Goal: Task Accomplishment & Management: Complete application form

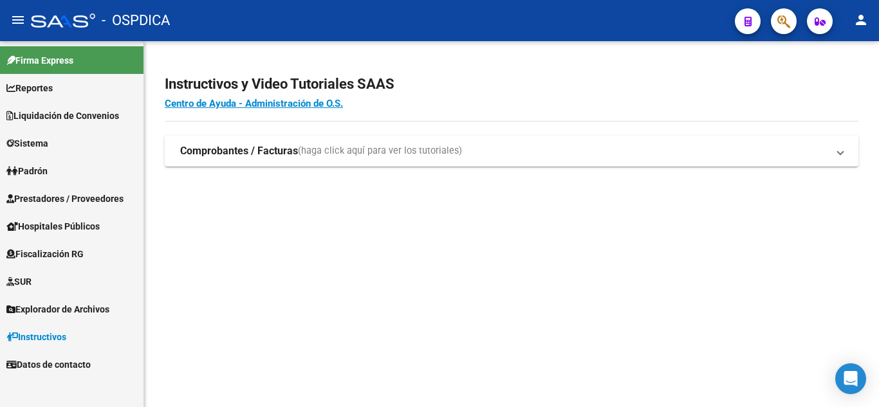
scroll to position [519, 0]
click at [79, 196] on span "Prestadores / Proveedores" at bounding box center [64, 199] width 117 height 14
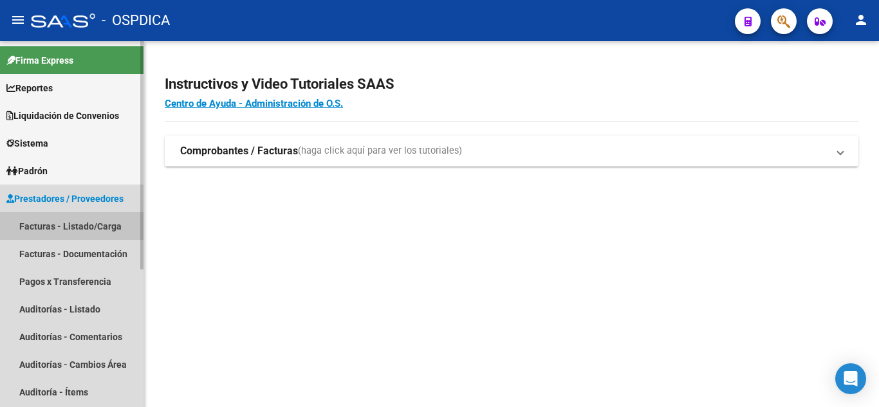
click at [95, 222] on link "Facturas - Listado/Carga" at bounding box center [72, 226] width 144 height 28
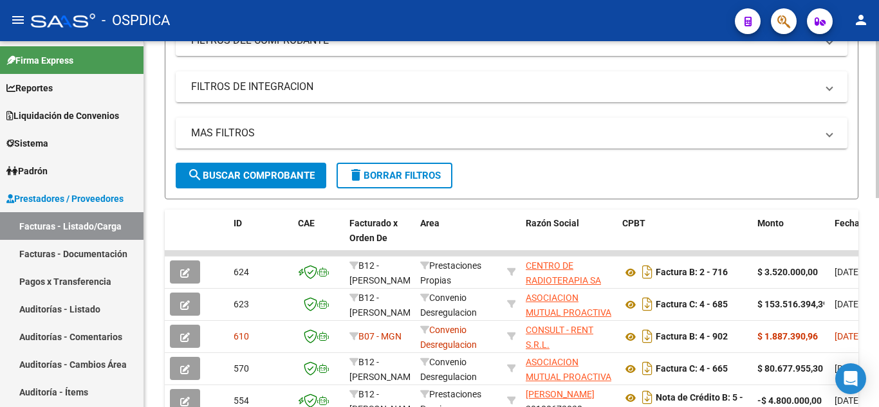
scroll to position [257, 0]
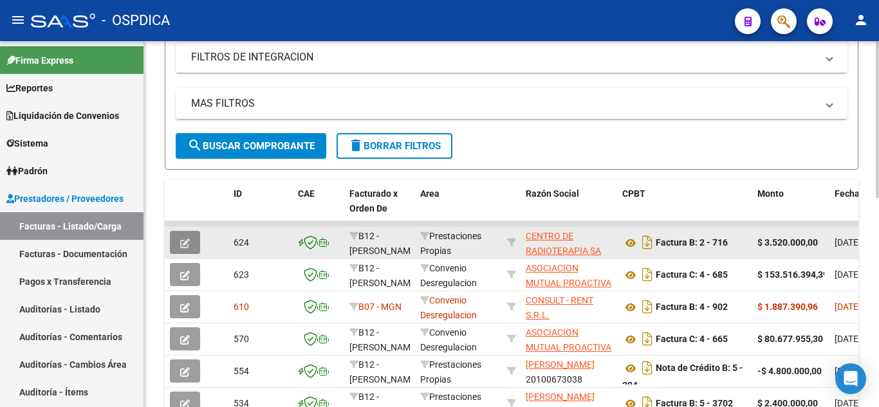
click at [178, 239] on button "button" at bounding box center [185, 242] width 30 height 23
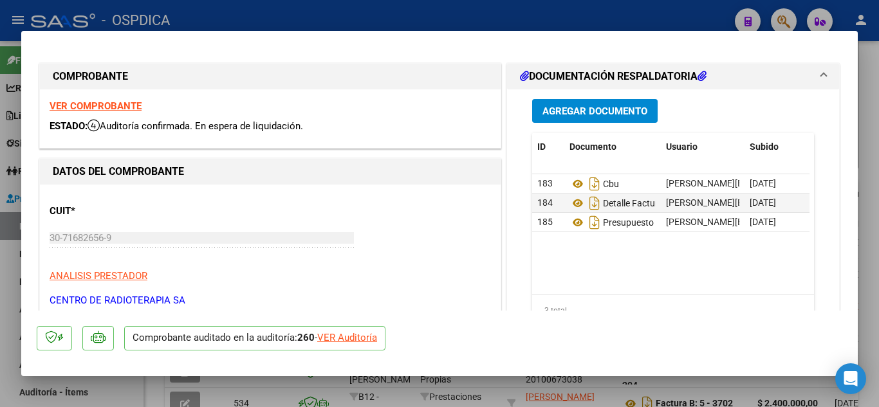
click at [867, 113] on div at bounding box center [439, 203] width 879 height 407
type input "$ 0,00"
